Goal: Information Seeking & Learning: Learn about a topic

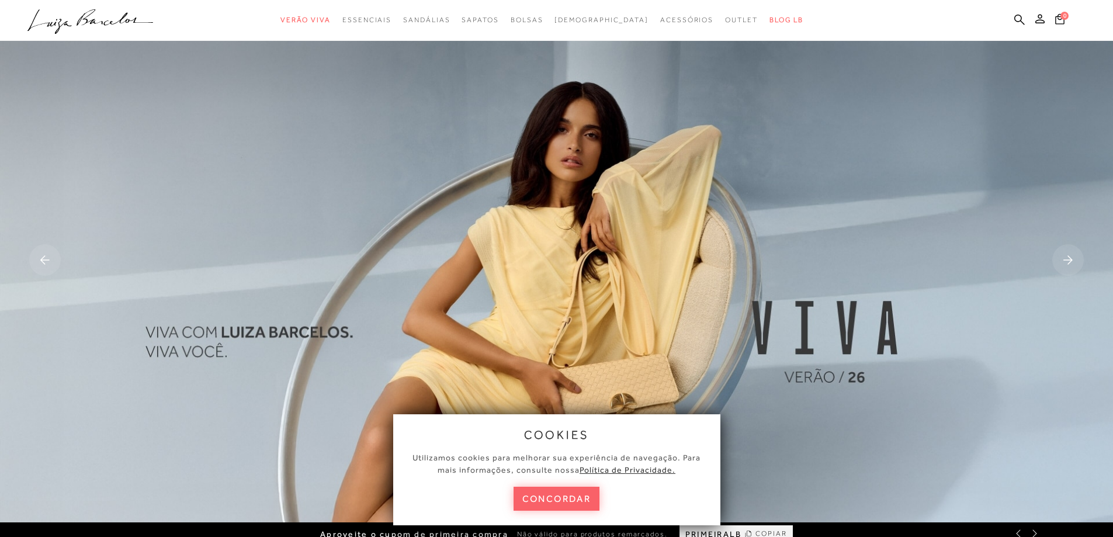
scroll to position [234, 0]
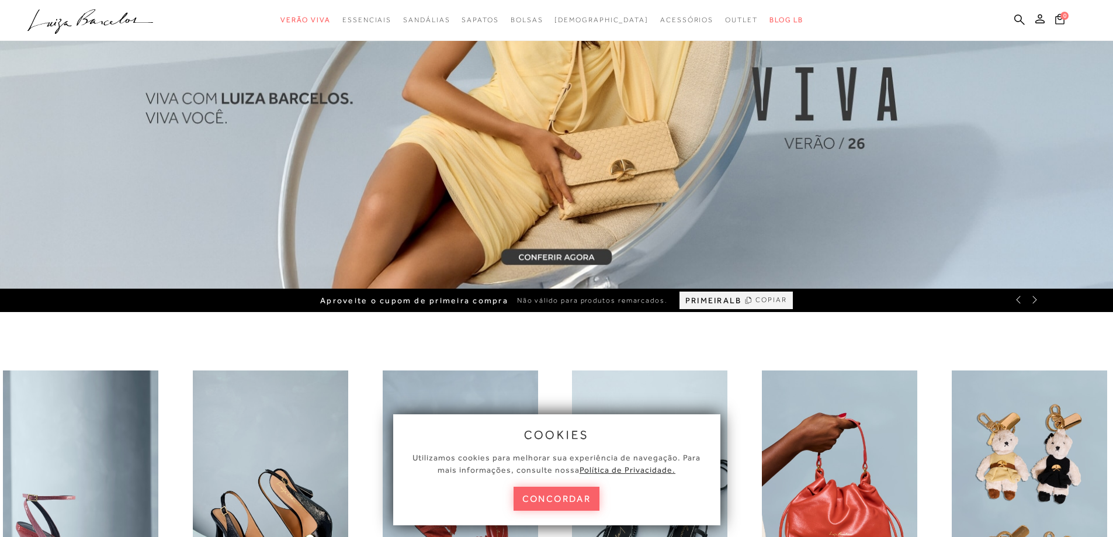
click at [563, 501] on button "concordar" at bounding box center [557, 499] width 86 height 24
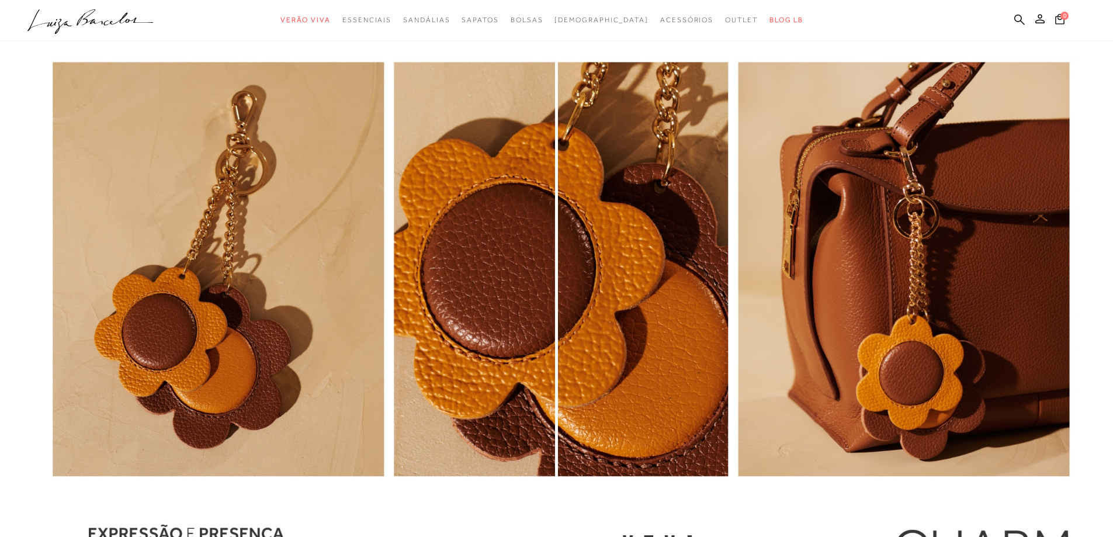
scroll to position [1578, 0]
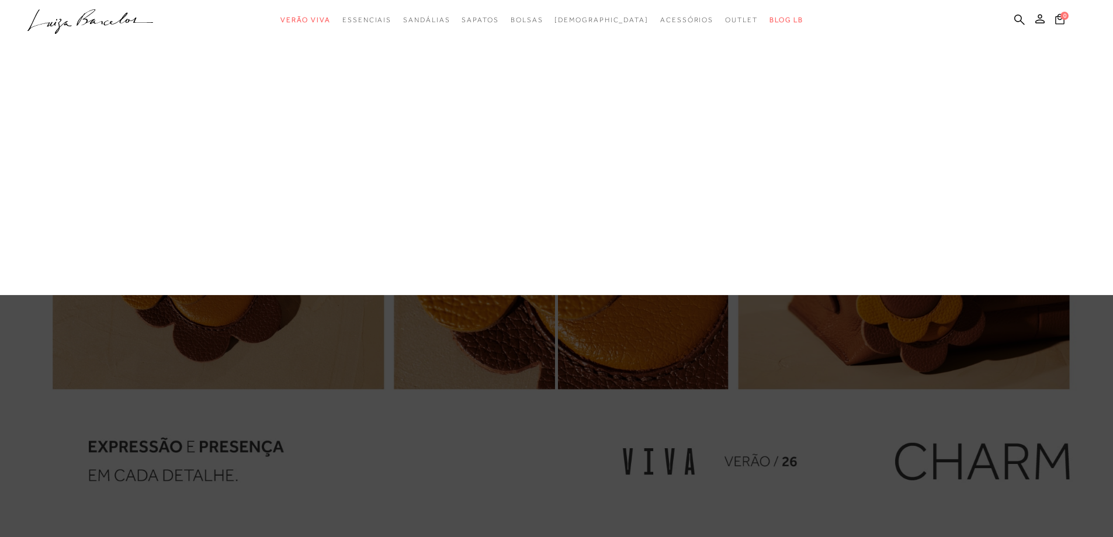
click at [0, 0] on link "Média" at bounding box center [0, 0] width 0 height 0
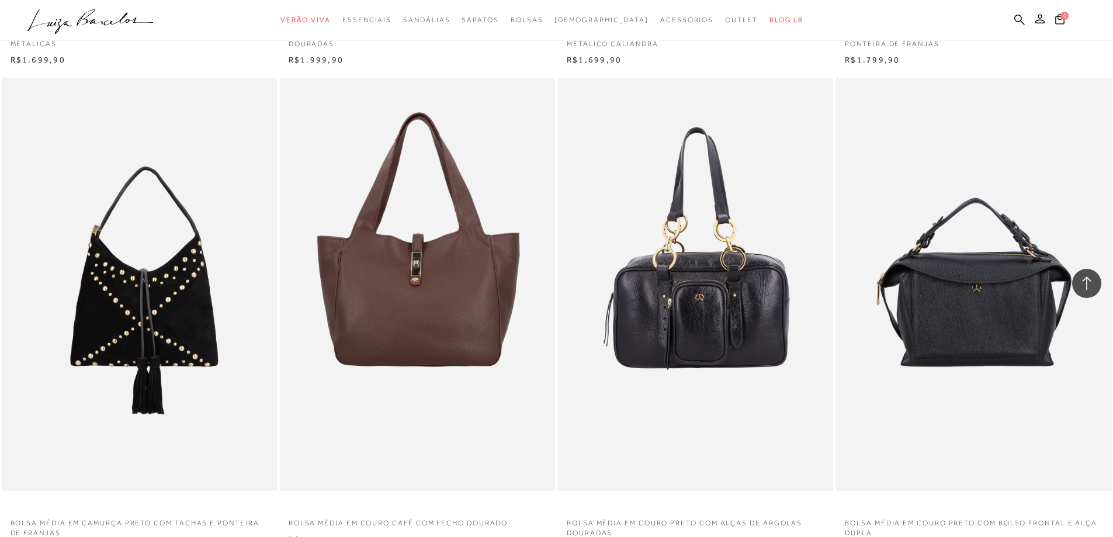
scroll to position [2746, 0]
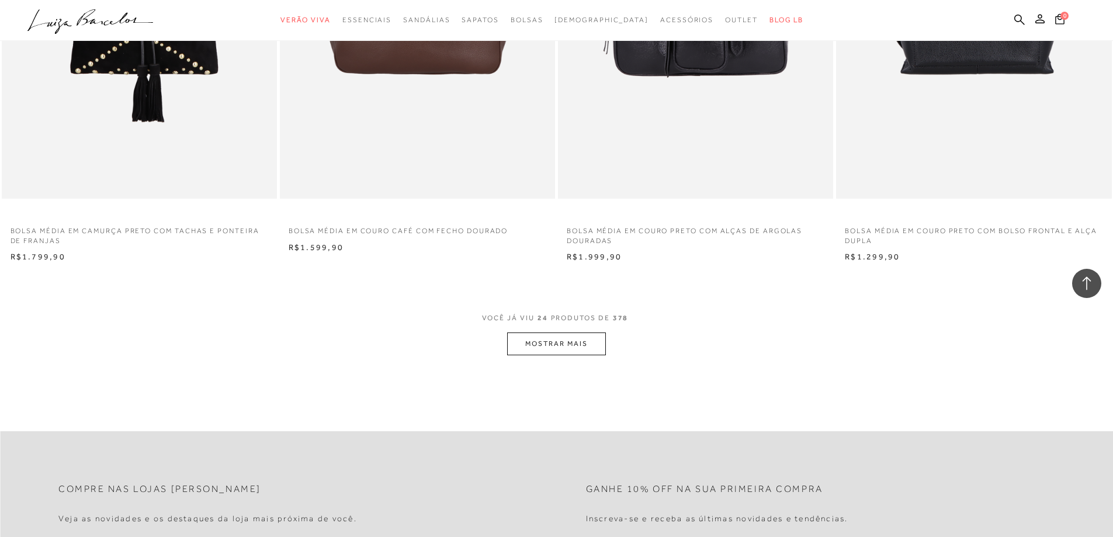
click at [565, 345] on button "MOSTRAR MAIS" at bounding box center [556, 343] width 98 height 23
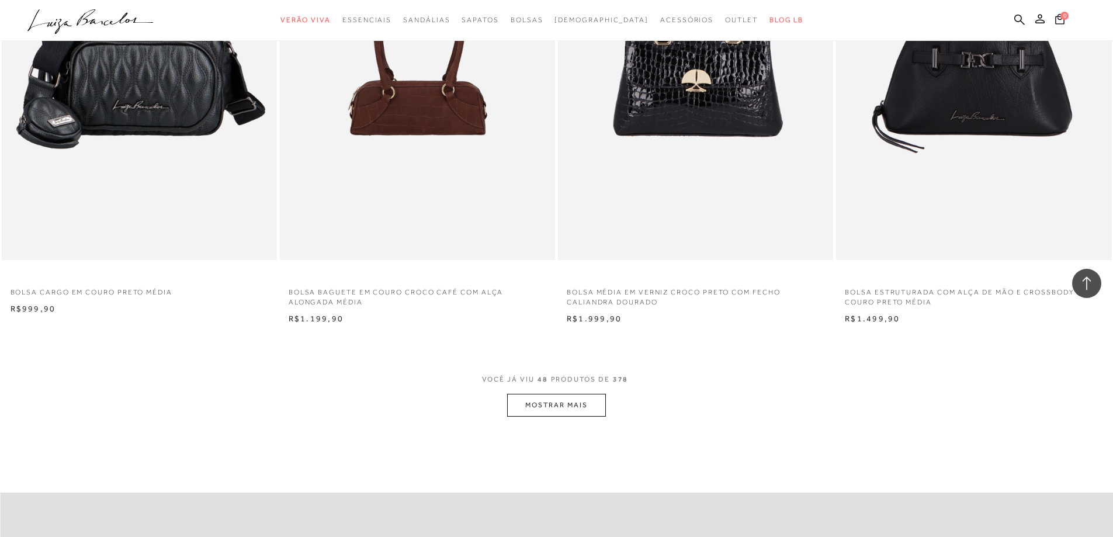
scroll to position [5901, 0]
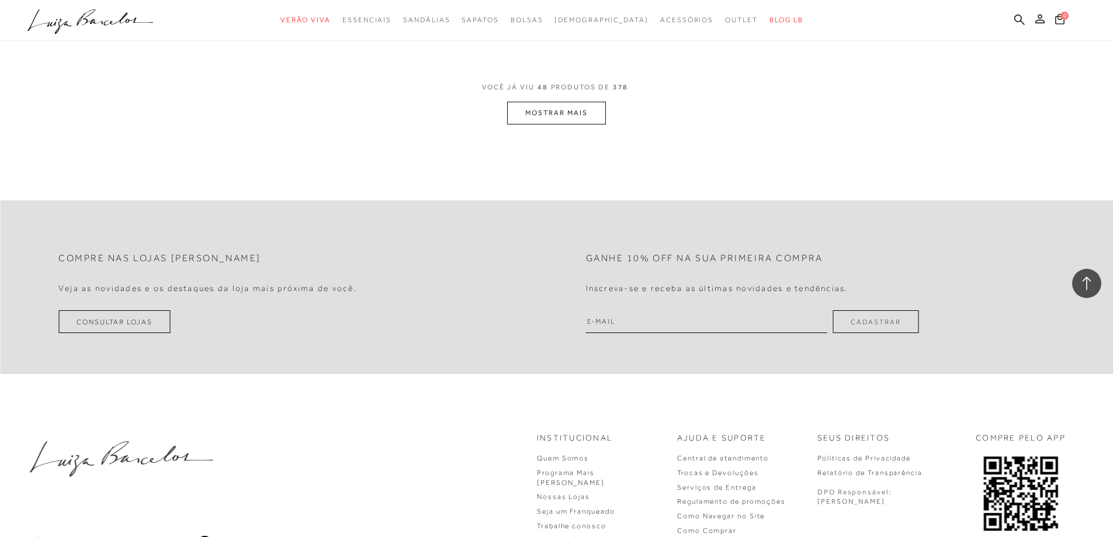
click at [566, 119] on button "MOSTRAR MAIS" at bounding box center [556, 113] width 98 height 23
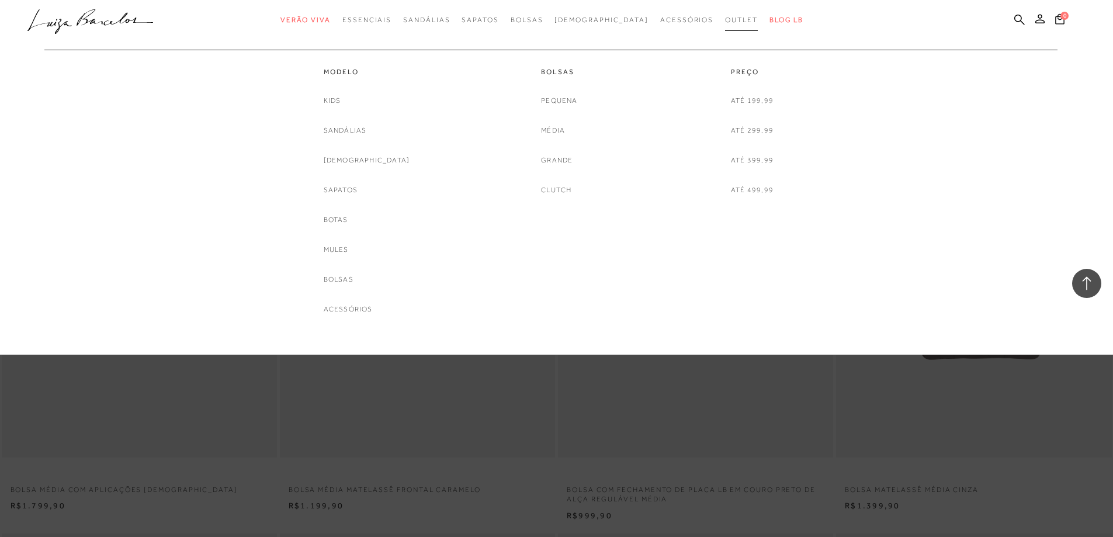
click at [725, 15] on link "Outlet" at bounding box center [741, 20] width 33 height 22
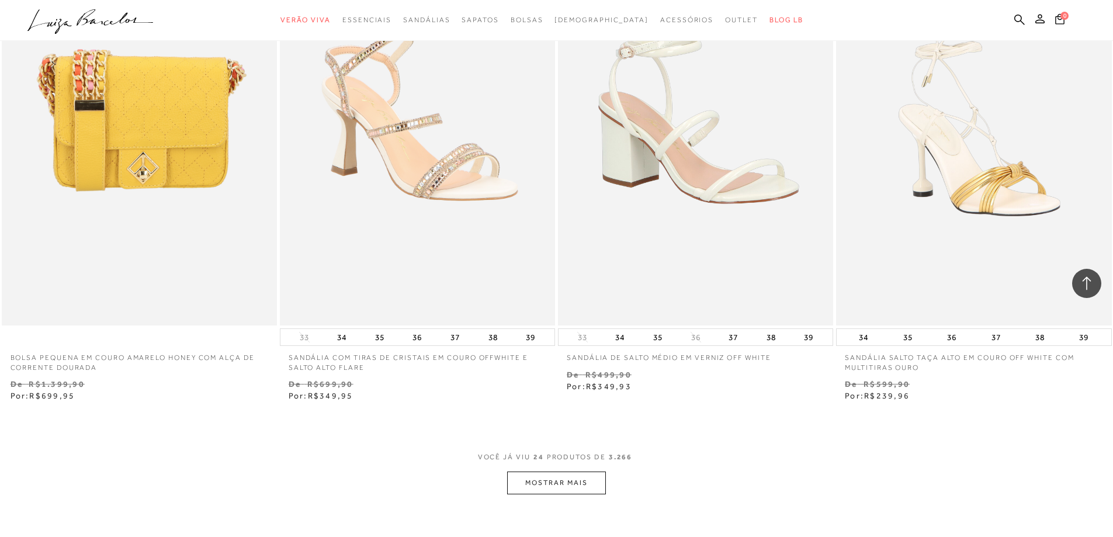
scroll to position [2863, 0]
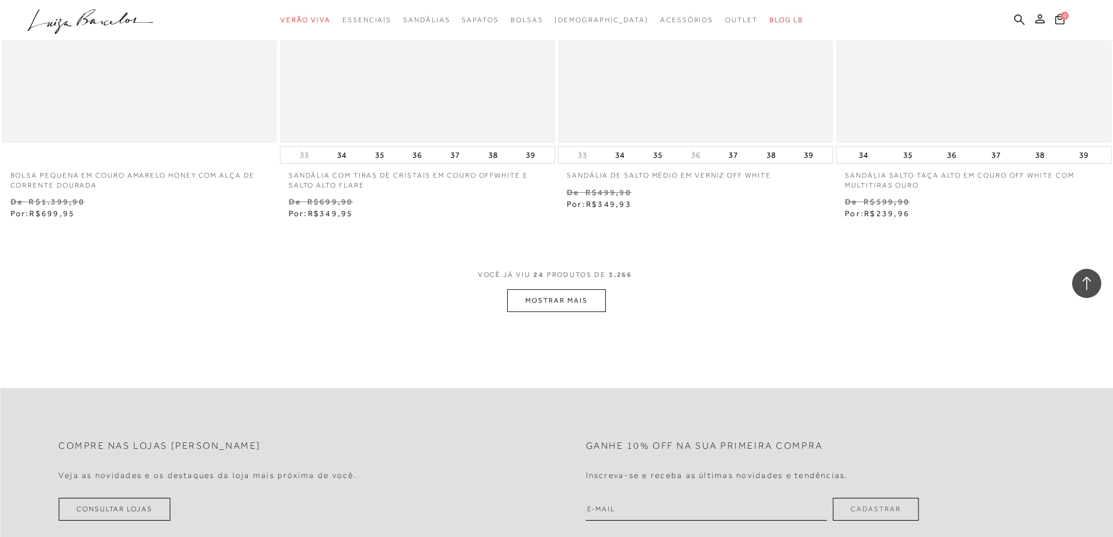
click at [585, 305] on button "MOSTRAR MAIS" at bounding box center [556, 300] width 98 height 23
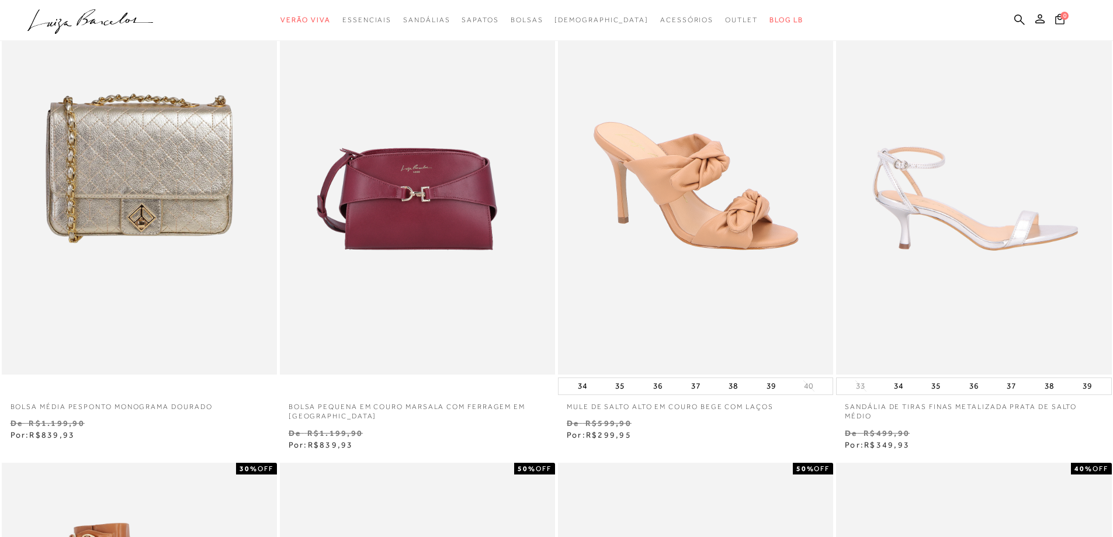
scroll to position [0, 0]
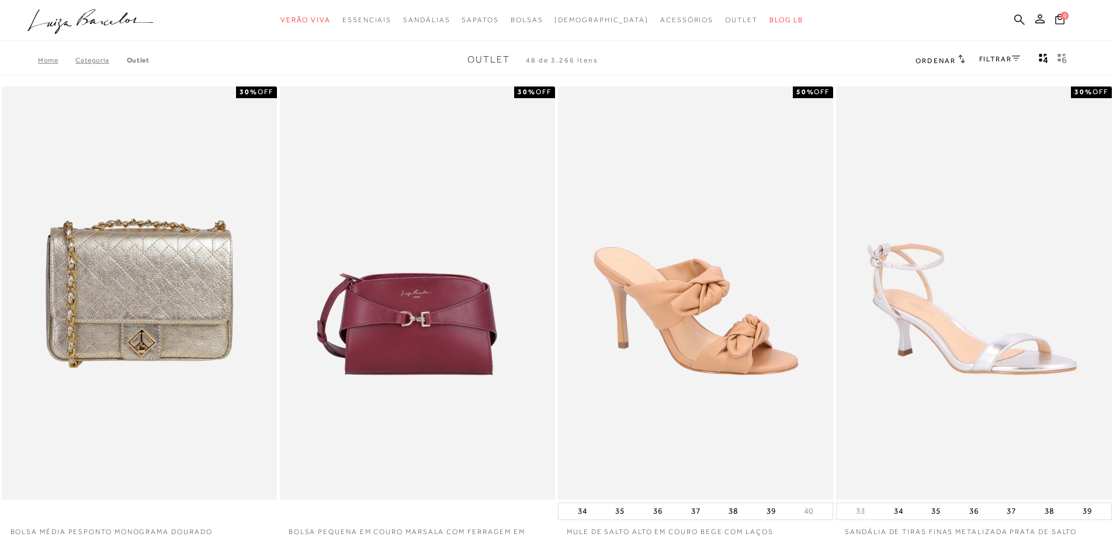
click at [1016, 56] on icon at bounding box center [1016, 58] width 8 height 5
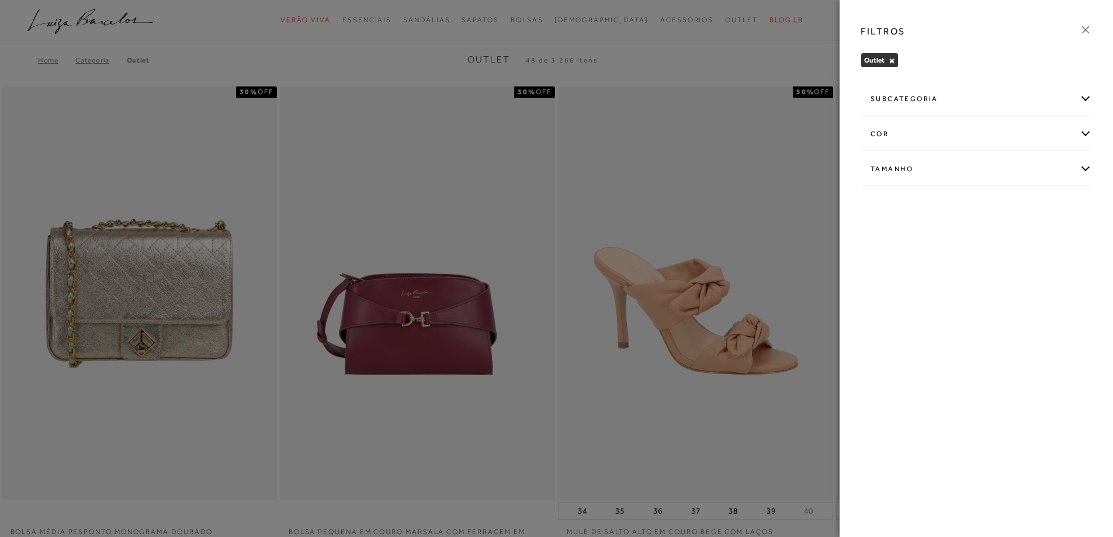
click at [1085, 99] on div "subcategoria" at bounding box center [976, 99] width 230 height 31
click at [882, 127] on span "Bolsas" at bounding box center [881, 130] width 21 height 9
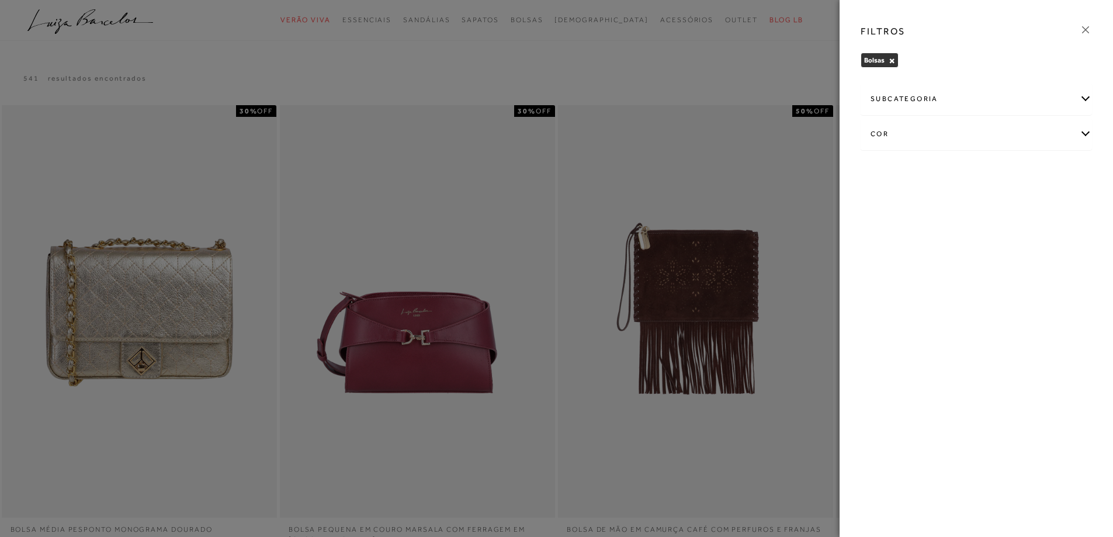
click at [1083, 26] on icon at bounding box center [1085, 29] width 13 height 13
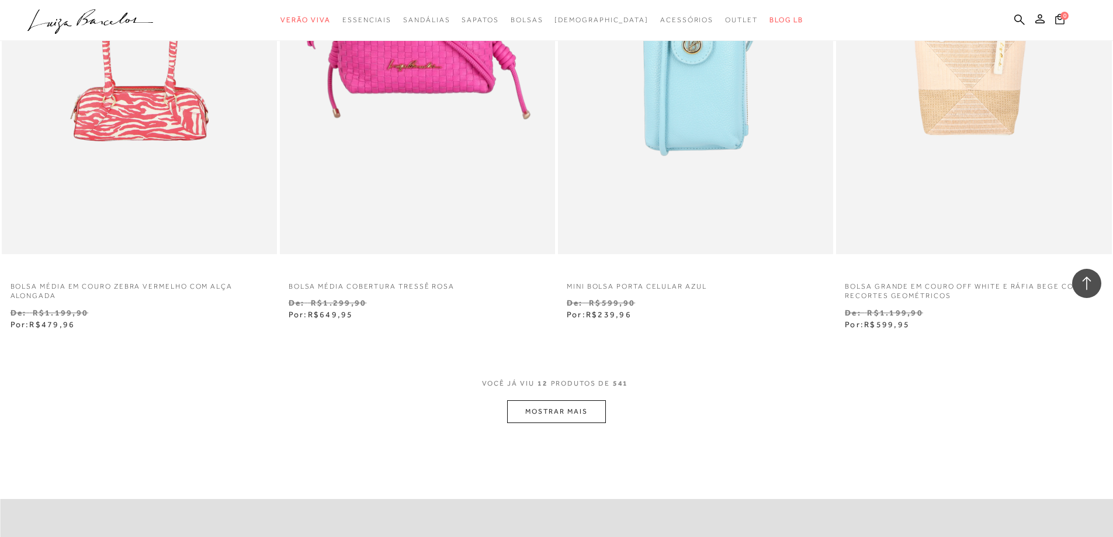
scroll to position [1344, 0]
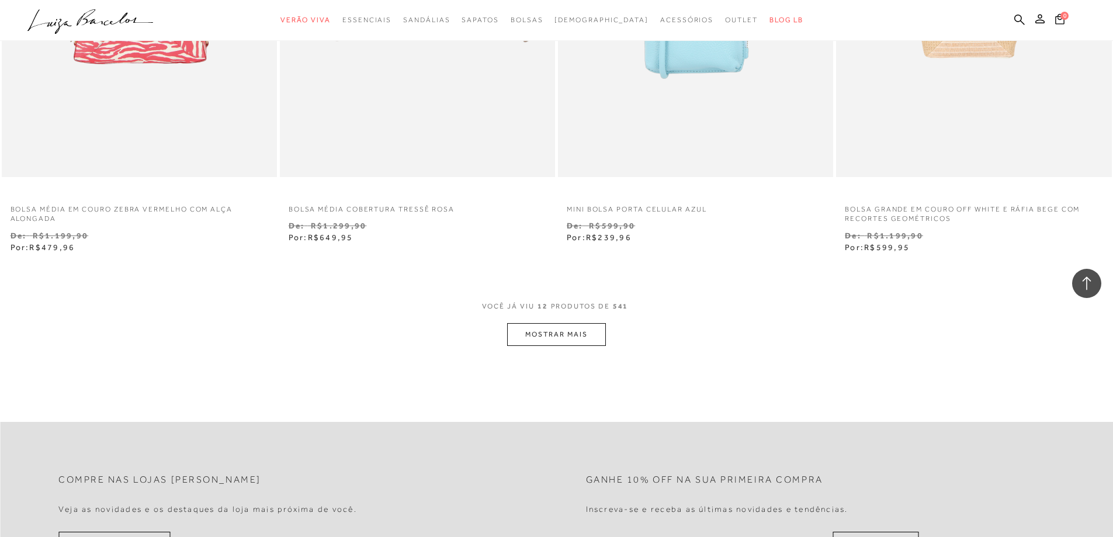
click at [564, 331] on button "MOSTRAR MAIS" at bounding box center [556, 334] width 98 height 23
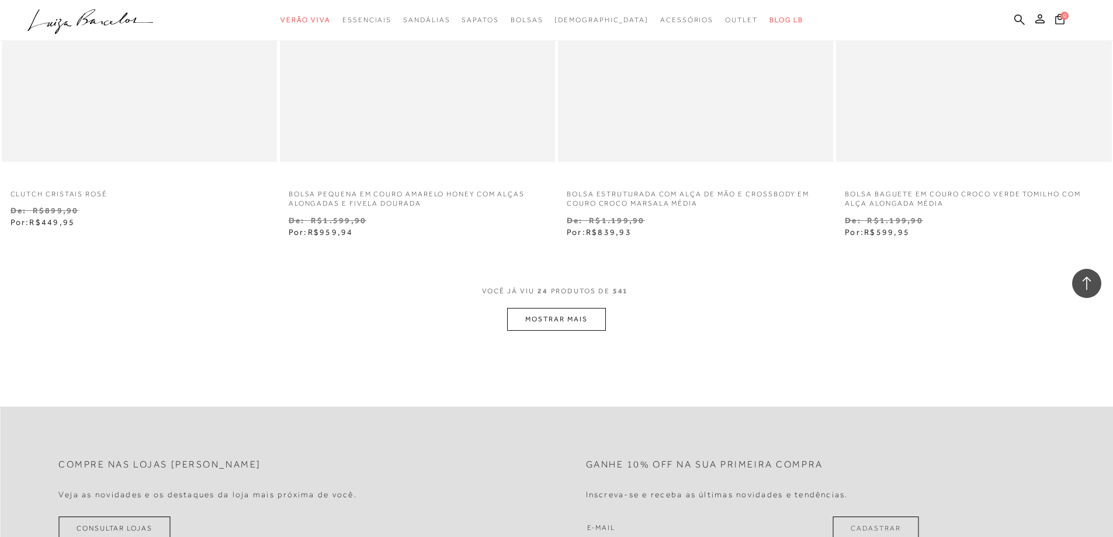
scroll to position [3097, 0]
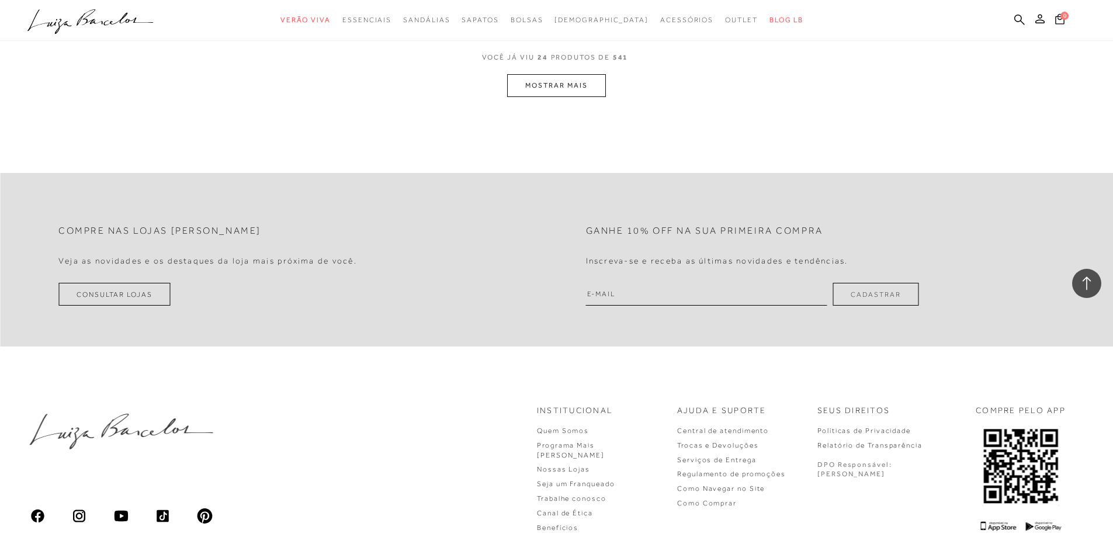
click at [562, 94] on button "MOSTRAR MAIS" at bounding box center [556, 85] width 98 height 23
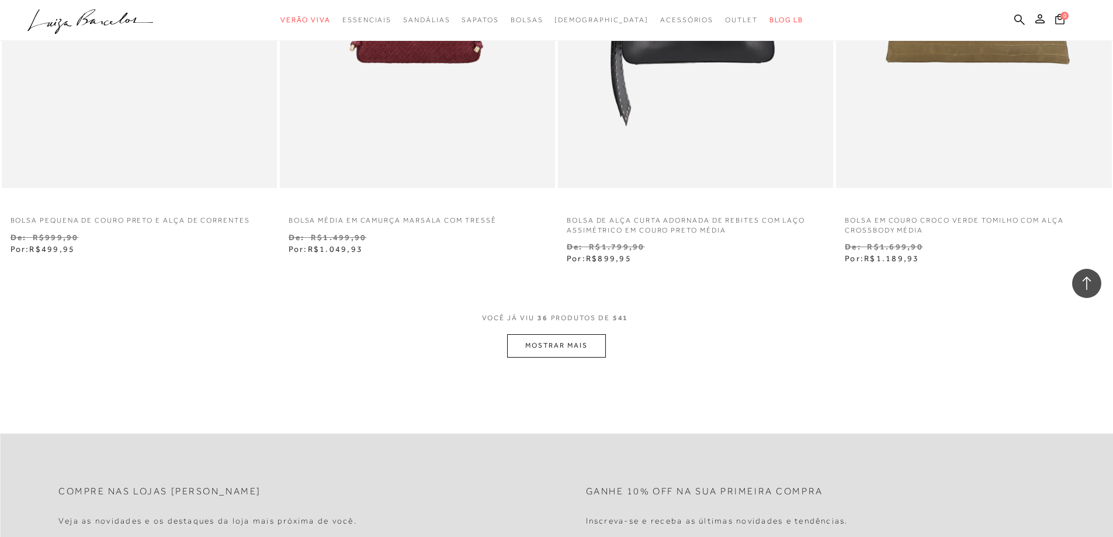
scroll to position [4499, 0]
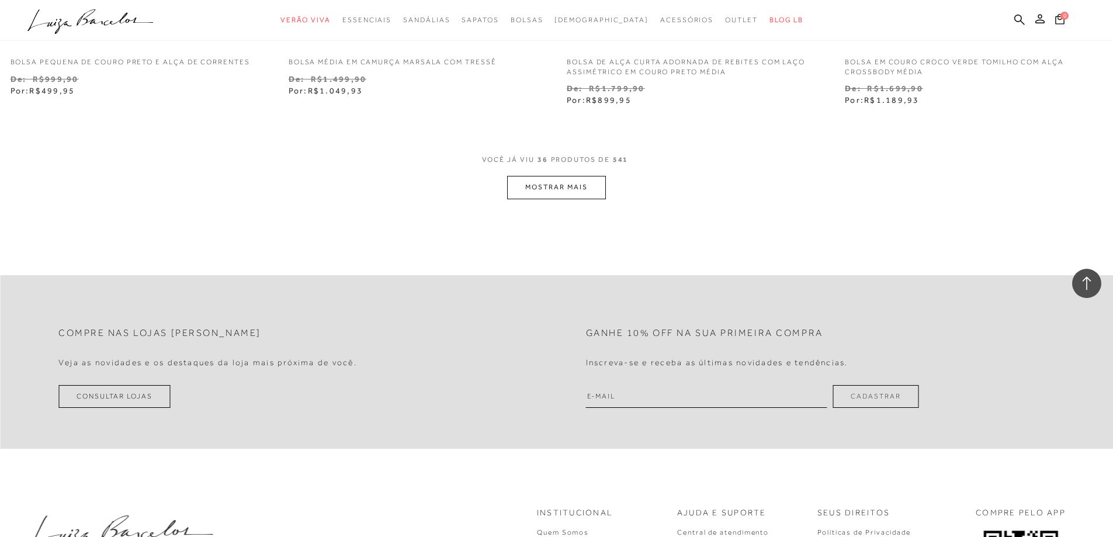
click at [566, 184] on button "MOSTRAR MAIS" at bounding box center [556, 187] width 98 height 23
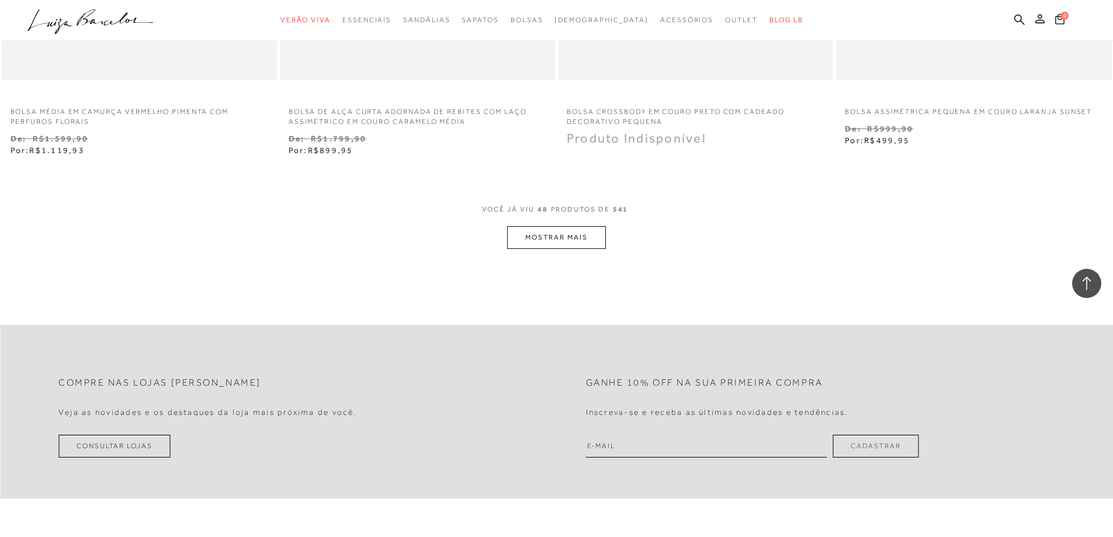
scroll to position [6077, 0]
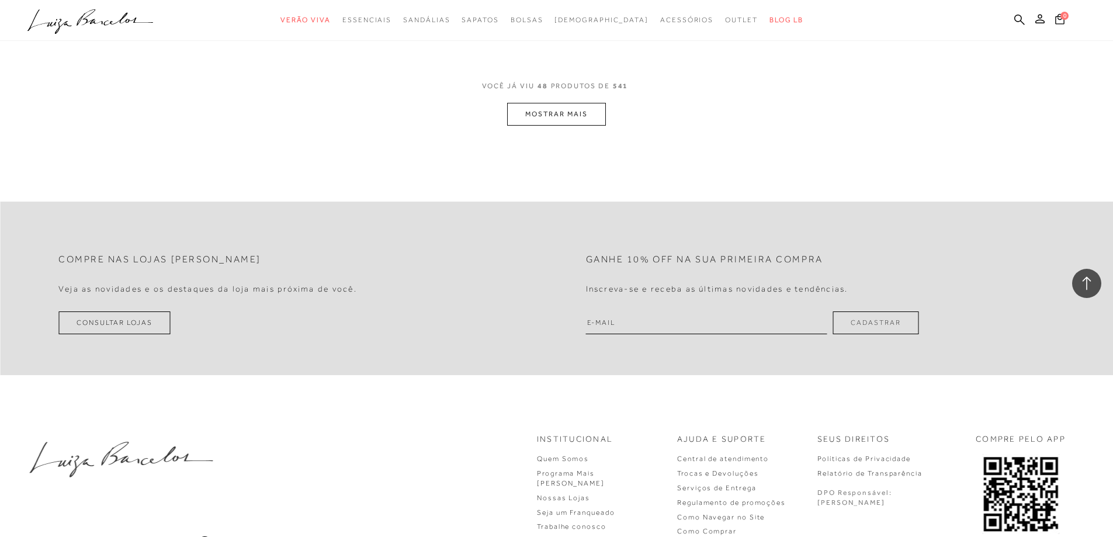
click at [554, 117] on button "MOSTRAR MAIS" at bounding box center [556, 114] width 98 height 23
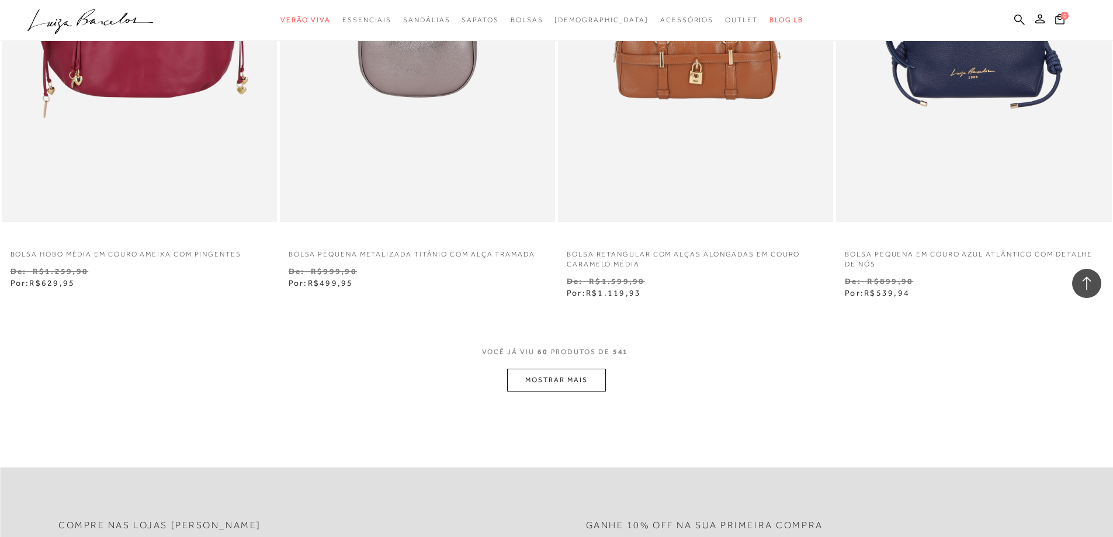
scroll to position [7421, 0]
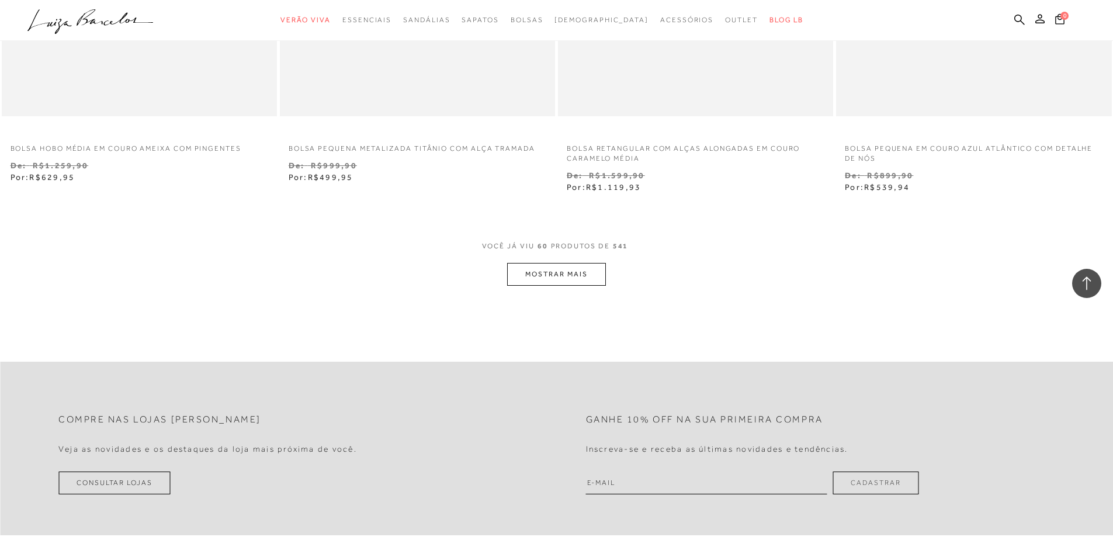
click at [576, 269] on button "MOSTRAR MAIS" at bounding box center [556, 274] width 98 height 23
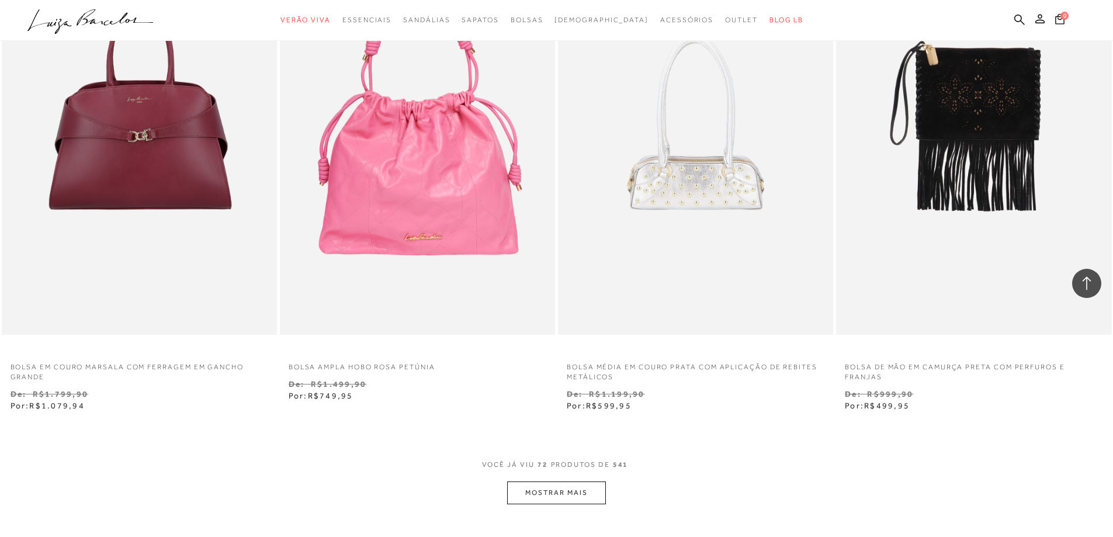
scroll to position [8998, 0]
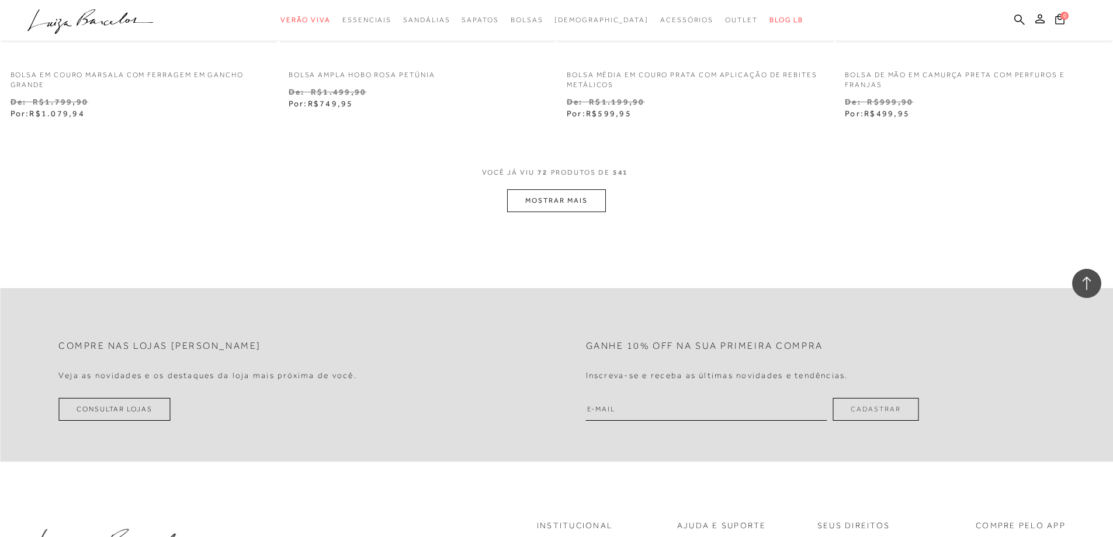
click at [583, 205] on button "MOSTRAR MAIS" at bounding box center [556, 200] width 98 height 23
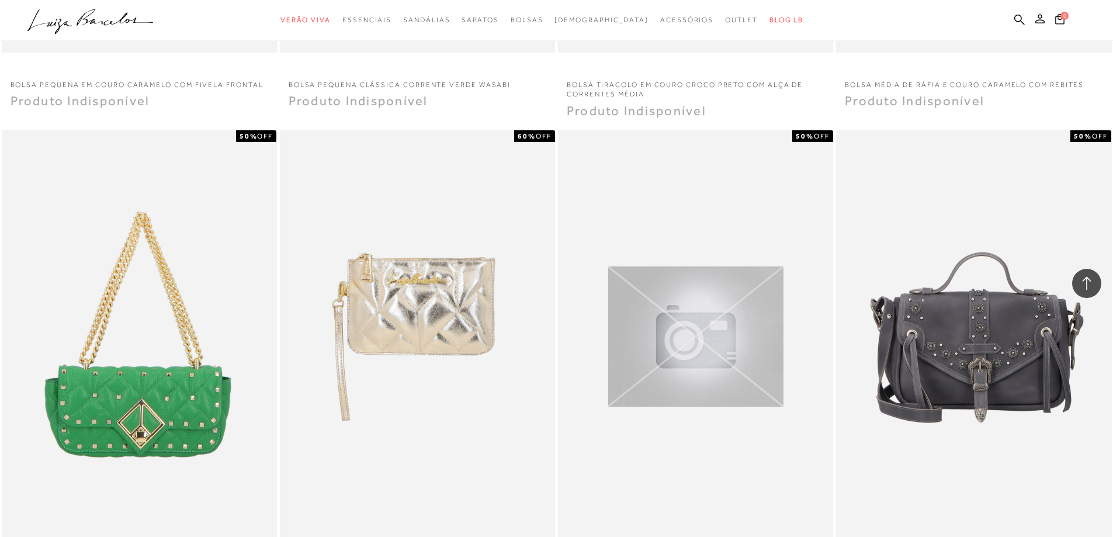
scroll to position [10225, 0]
